Goal: Information Seeking & Learning: Learn about a topic

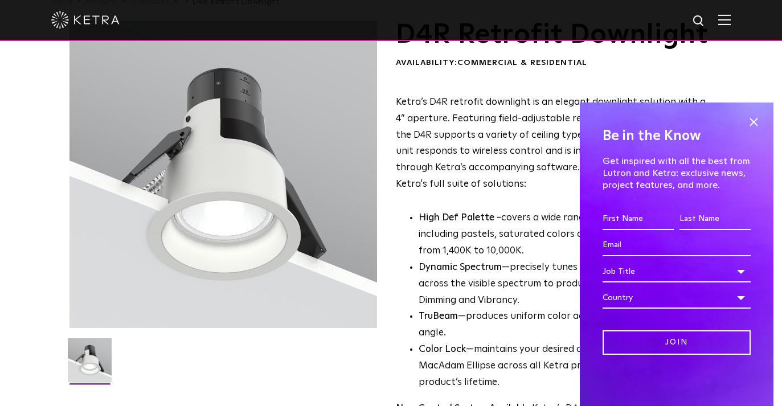
scroll to position [80, 0]
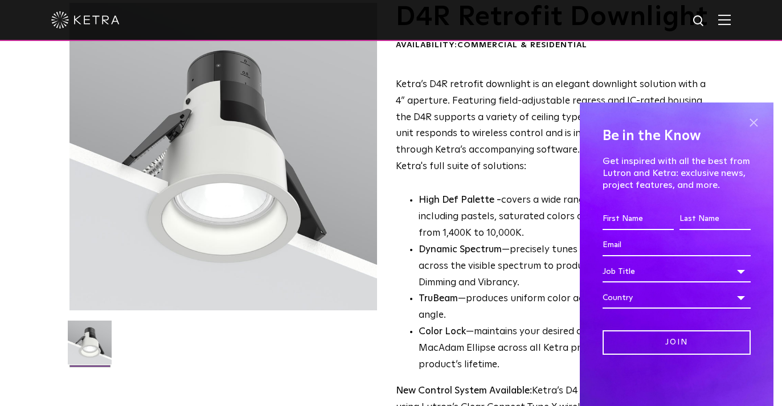
click at [758, 120] on span at bounding box center [753, 122] width 17 height 17
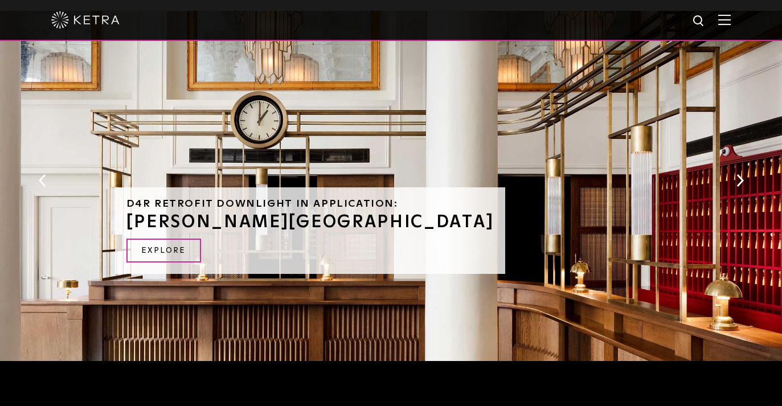
scroll to position [763, 0]
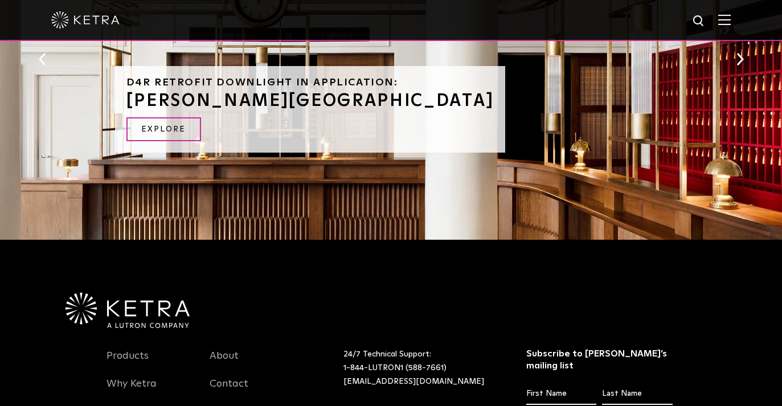
click at [740, 67] on button "Next" at bounding box center [739, 59] width 11 height 15
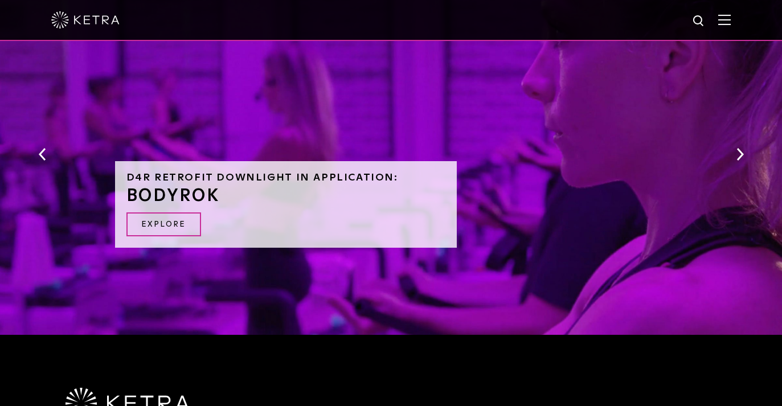
scroll to position [664, 0]
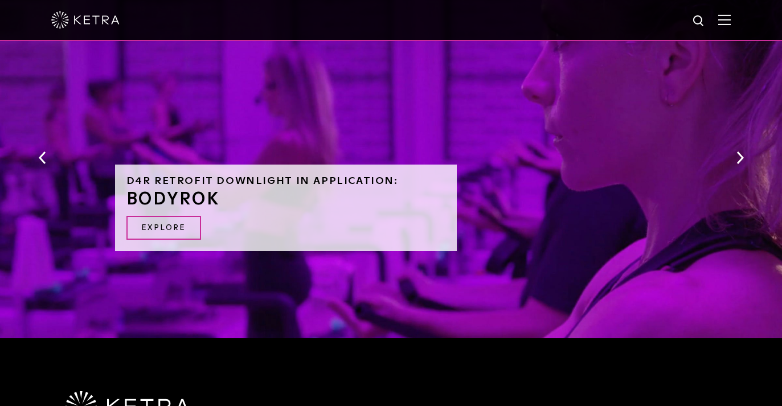
click at [743, 177] on div "D4R Retrofit Downlight in Application: BODYROK Explore" at bounding box center [391, 166] width 782 height 356
click at [740, 165] on button "Next" at bounding box center [739, 157] width 11 height 15
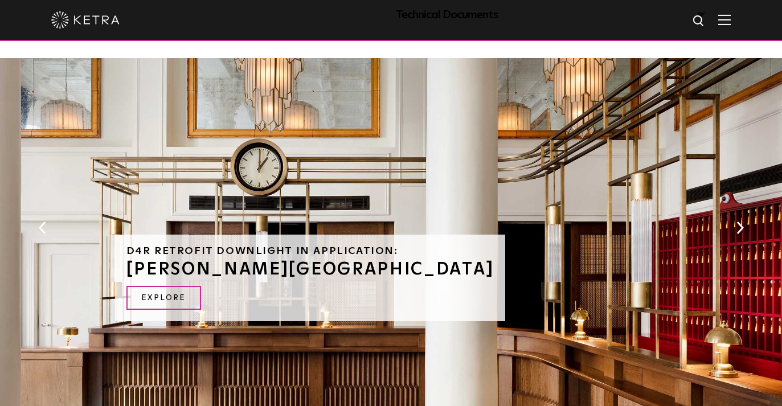
scroll to position [593, 0]
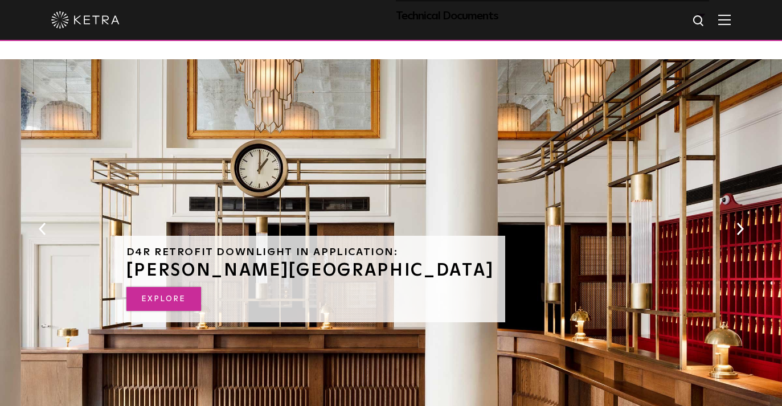
click at [167, 312] on link "EXPLORE" at bounding box center [163, 299] width 75 height 24
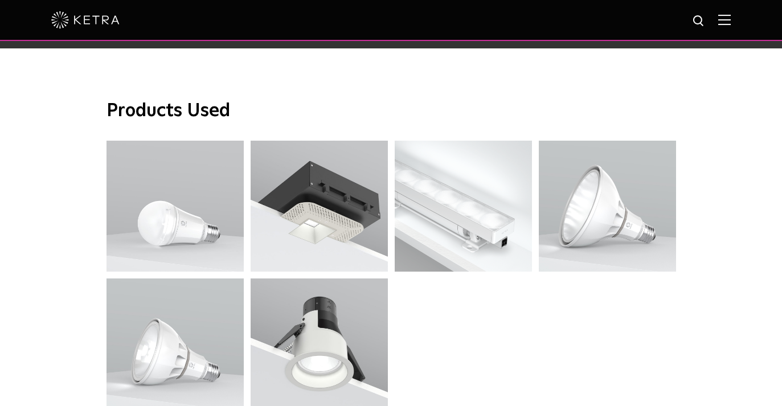
scroll to position [3033, 0]
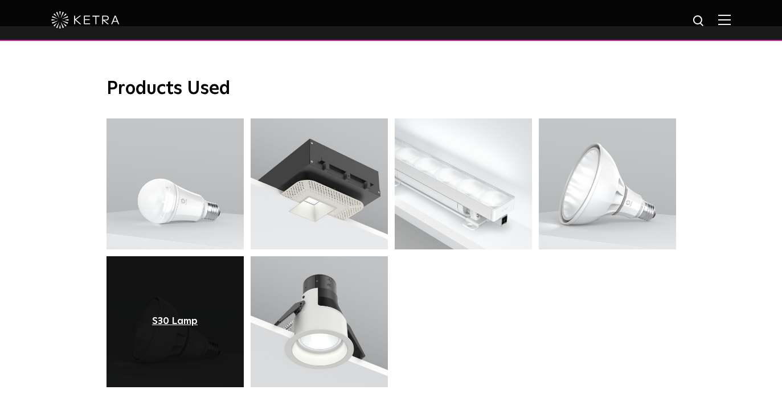
click at [173, 316] on div "S30 Lamp" at bounding box center [175, 321] width 46 height 11
